Goal: Obtain resource: Download file/media

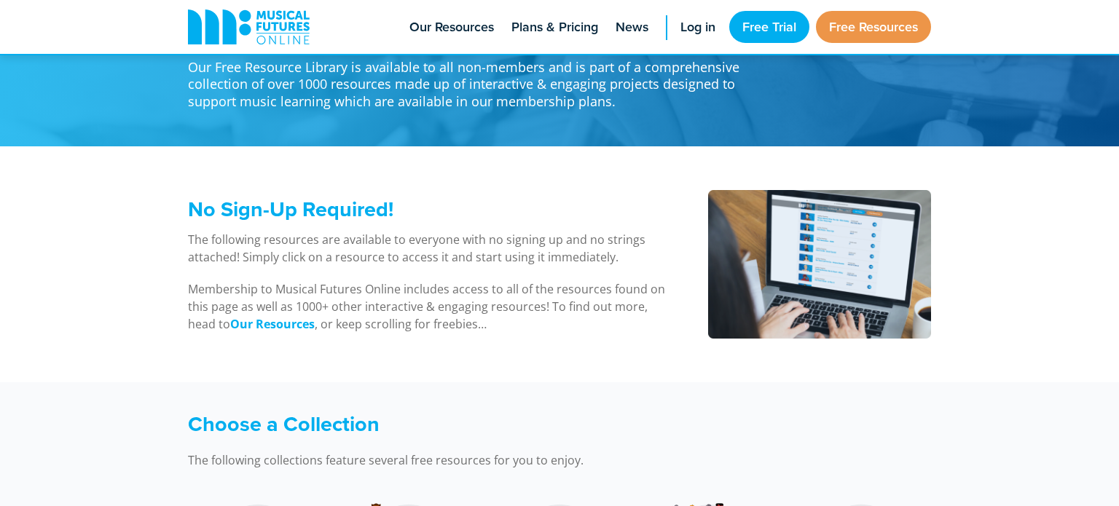
scroll to position [33, 0]
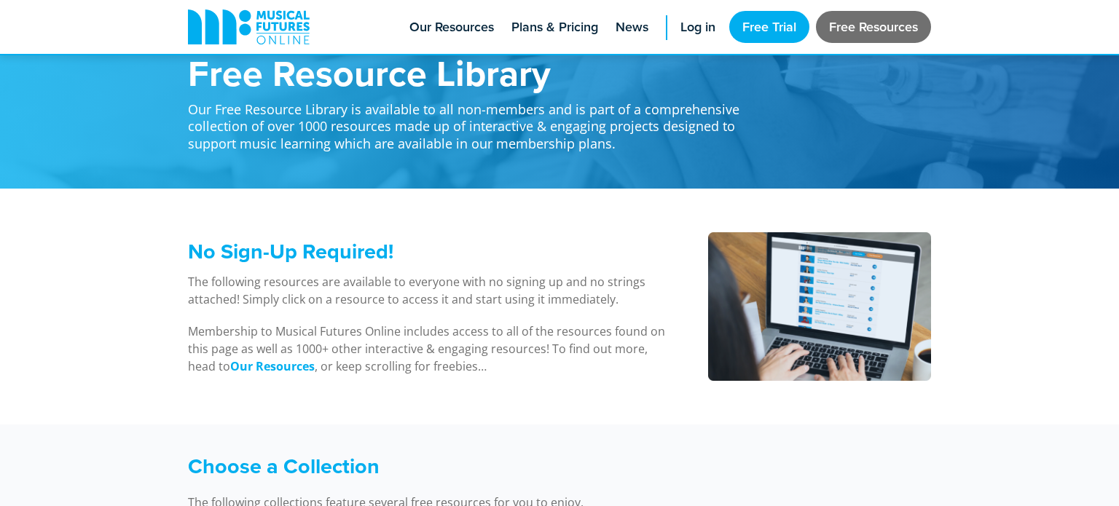
click at [854, 25] on link "Free Resources" at bounding box center [873, 27] width 115 height 32
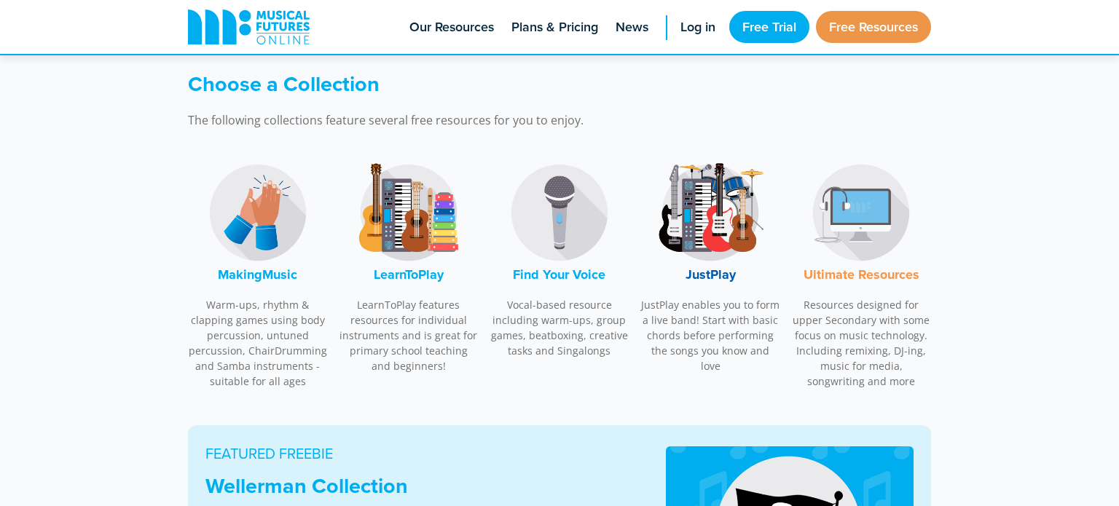
scroll to position [421, 0]
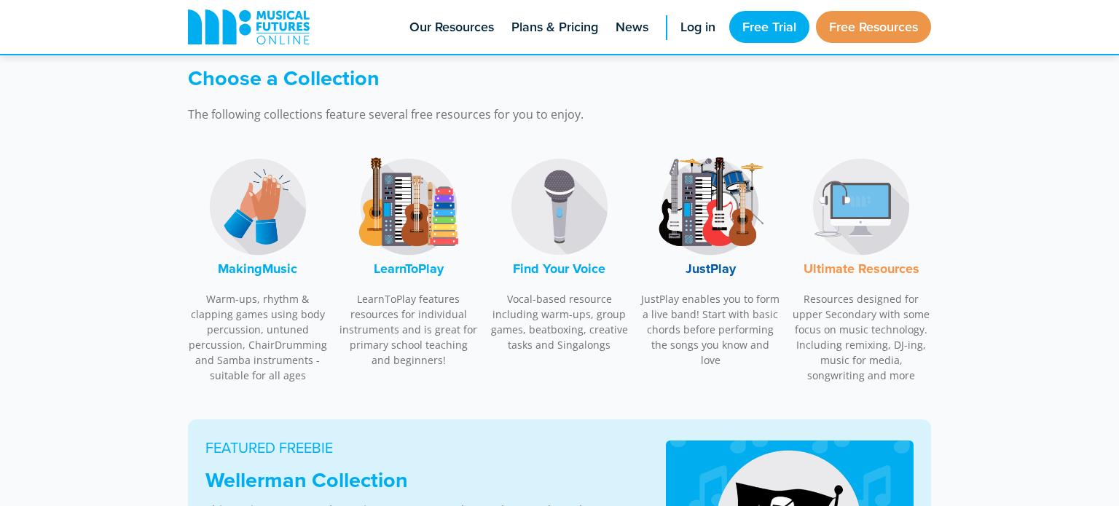
click at [570, 206] on img at bounding box center [559, 206] width 109 height 109
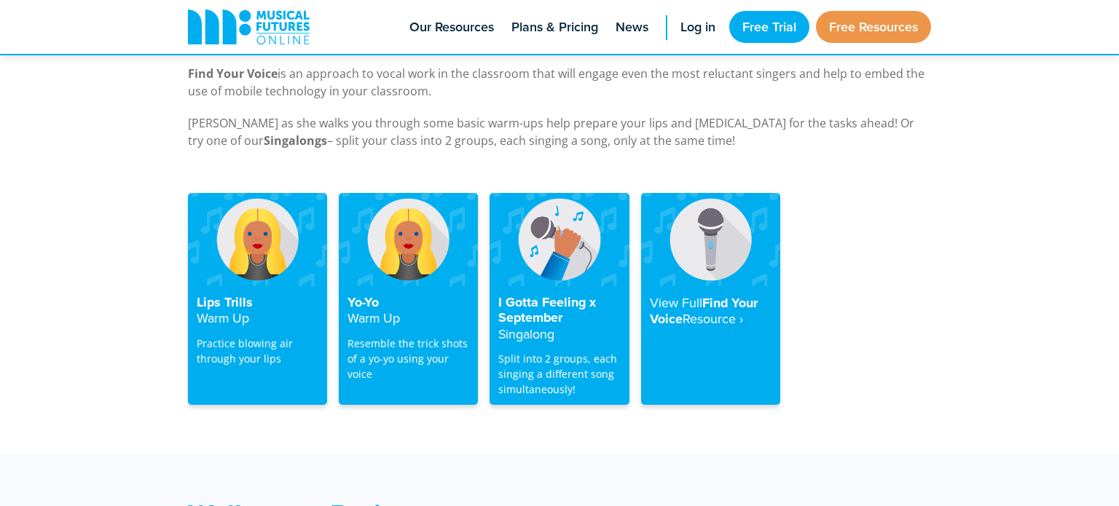
scroll to position [2867, 0]
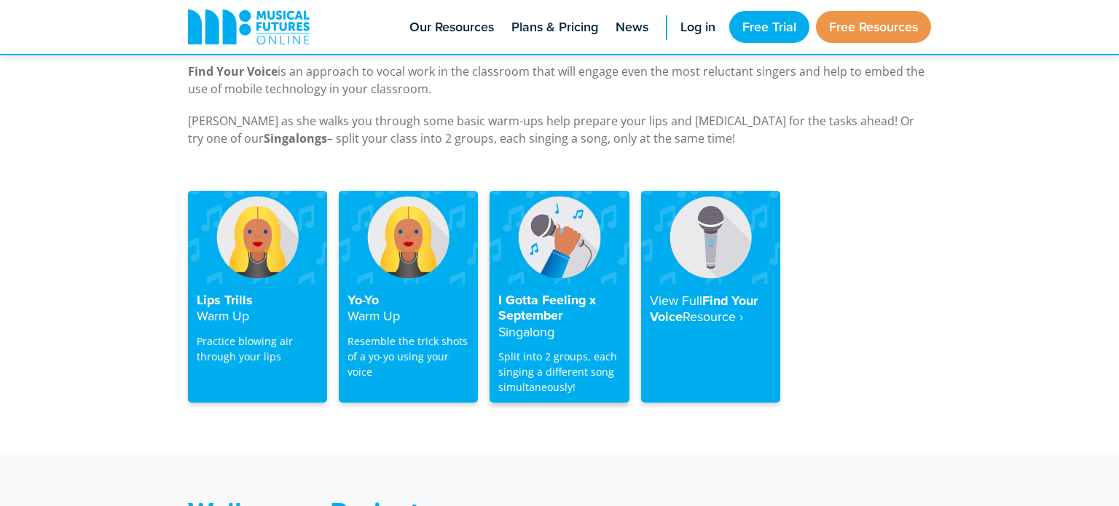
click at [568, 262] on img at bounding box center [559, 237] width 139 height 93
